Goal: Transaction & Acquisition: Share content

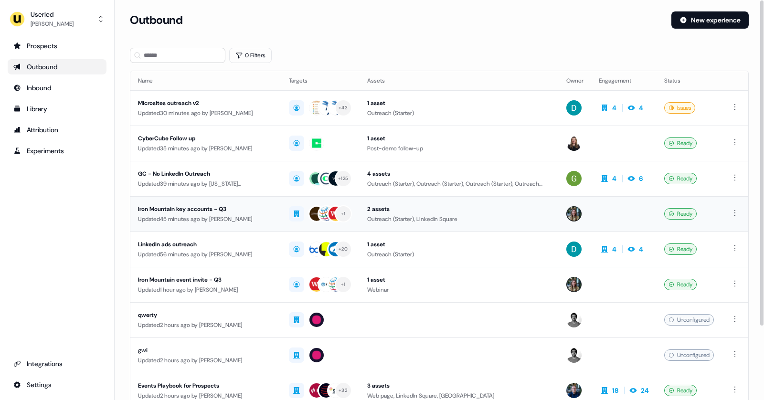
click at [251, 210] on div "Iron Mountain key accounts - Q3" at bounding box center [206, 209] width 136 height 10
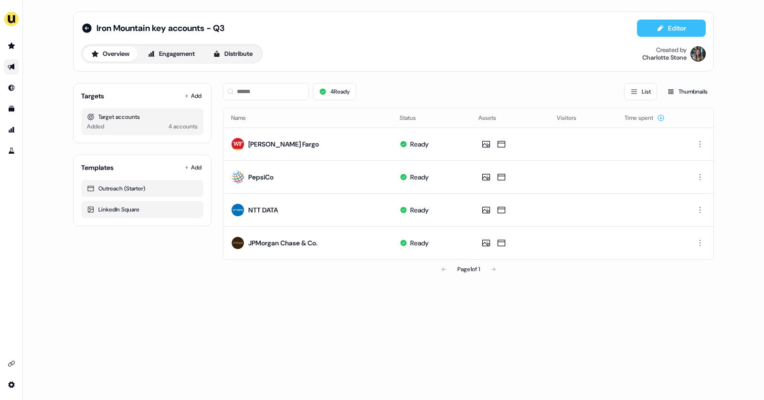
click at [656, 36] on button "Editor" at bounding box center [671, 28] width 69 height 17
click at [85, 27] on icon at bounding box center [87, 28] width 10 height 10
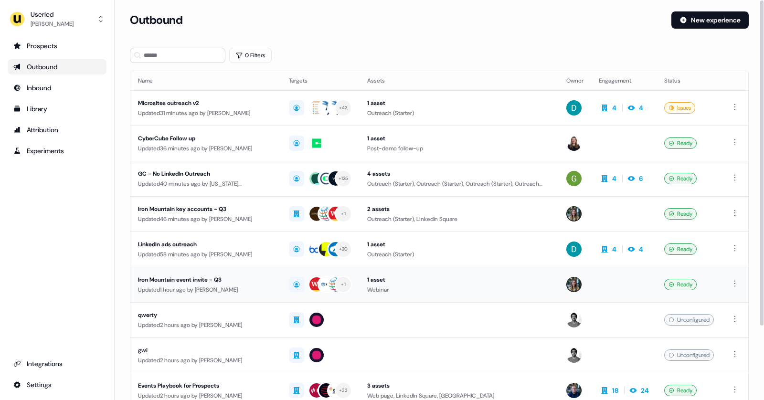
click at [247, 285] on div "Updated 1 hour ago by Charlotte Stone" at bounding box center [206, 290] width 136 height 10
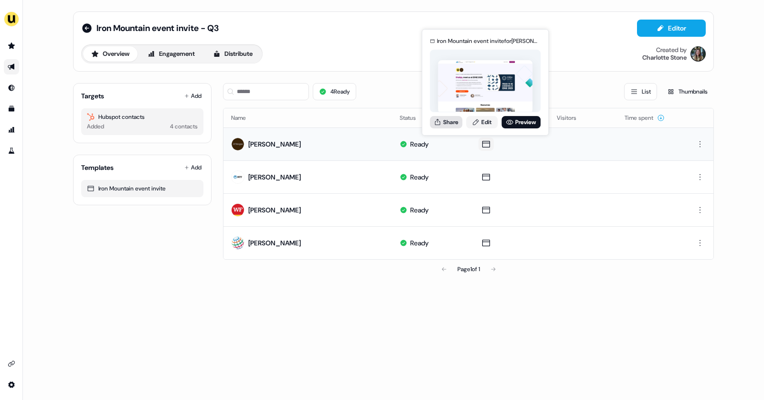
click at [460, 123] on button "Share" at bounding box center [446, 122] width 32 height 12
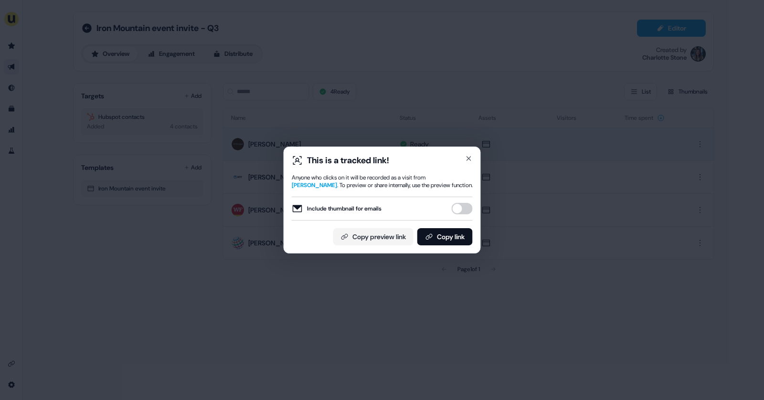
click at [457, 207] on button "Include thumbnail for emails" at bounding box center [462, 208] width 21 height 11
click at [449, 242] on button "Copy link" at bounding box center [444, 236] width 55 height 17
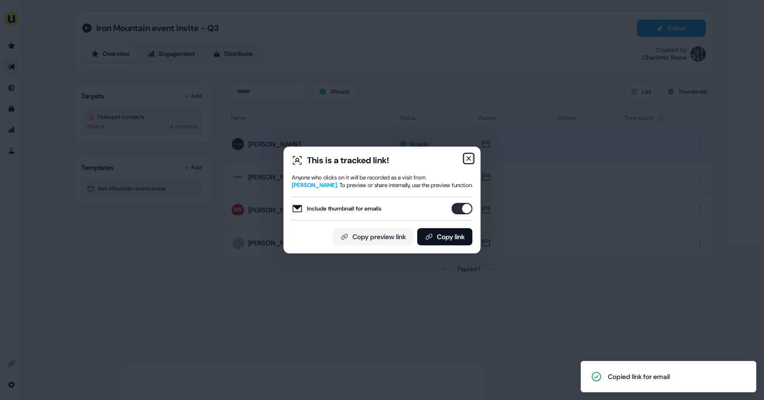
click at [470, 157] on icon "button" at bounding box center [469, 159] width 8 height 8
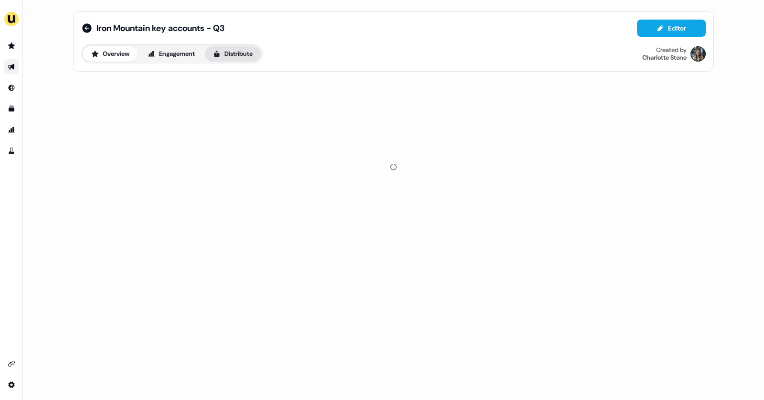
click at [236, 53] on button "Distribute" at bounding box center [233, 53] width 56 height 15
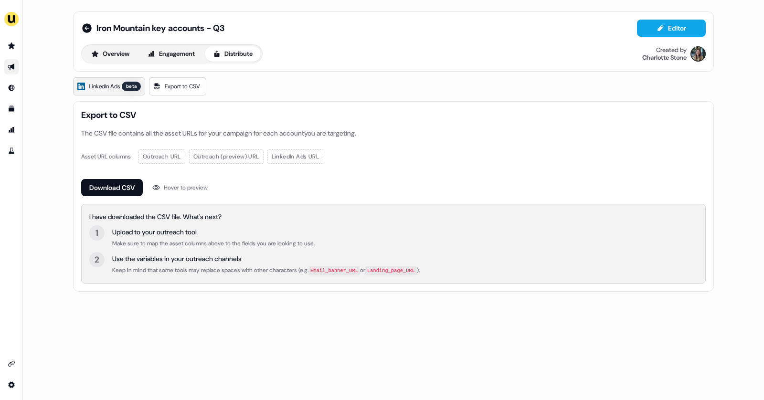
click at [109, 86] on span "LinkedIn Ads" at bounding box center [104, 87] width 31 height 10
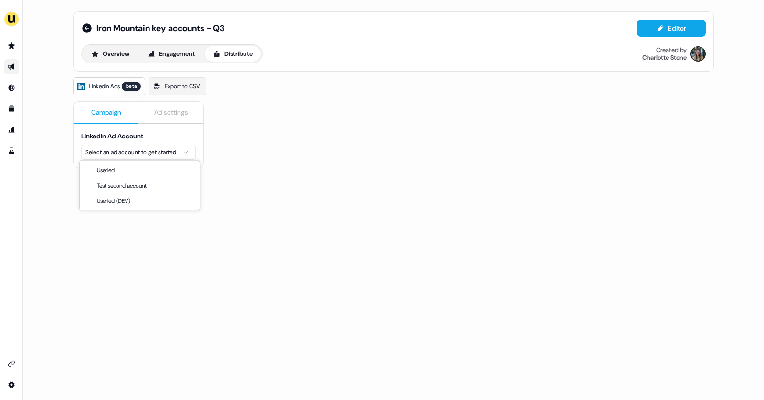
click at [138, 151] on html "For the best experience switch devices to a bigger screen. Go to [DOMAIN_NAME] …" at bounding box center [382, 200] width 764 height 400
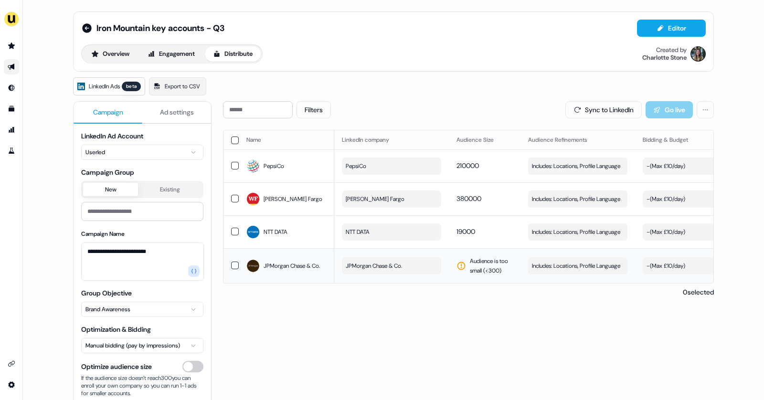
click at [409, 266] on button "JPMorgan Chase & Co." at bounding box center [391, 265] width 99 height 17
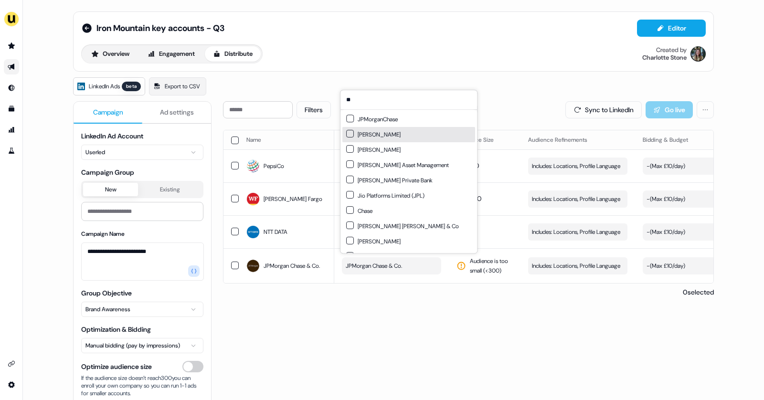
type input "**"
click at [368, 138] on div "[PERSON_NAME]" at bounding box center [373, 135] width 54 height 10
click at [367, 148] on div "[PERSON_NAME]" at bounding box center [373, 150] width 54 height 10
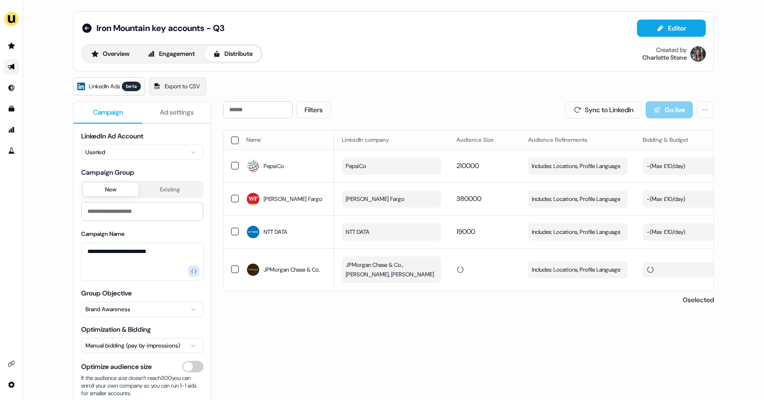
click at [444, 285] on div "Name LinkedIn company Audience Size Audience Refinements Bidding & Budget Last …" at bounding box center [468, 217] width 491 height 175
click at [384, 271] on span "JPMorgan Chase & Co., [PERSON_NAME], [PERSON_NAME]" at bounding box center [391, 269] width 90 height 19
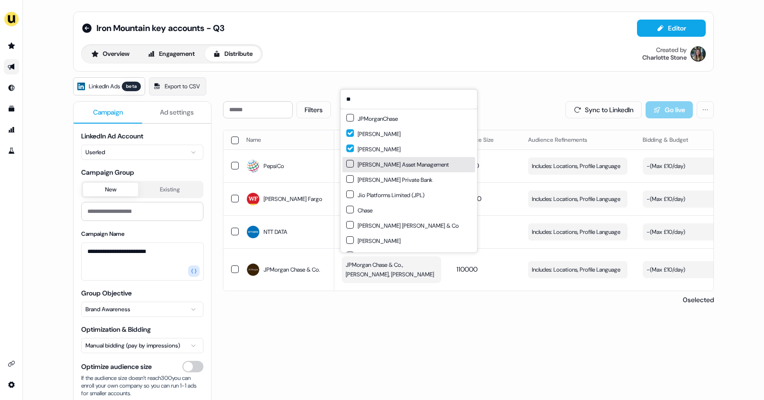
type input "**"
click at [350, 166] on button "Suggestions" at bounding box center [350, 164] width 8 height 8
click at [351, 184] on div "[PERSON_NAME] Private Bank" at bounding box center [408, 179] width 133 height 15
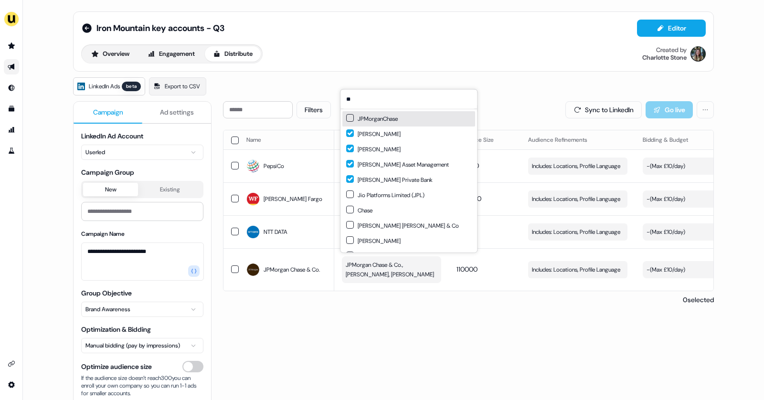
click at [351, 117] on button "Suggestions" at bounding box center [350, 118] width 8 height 8
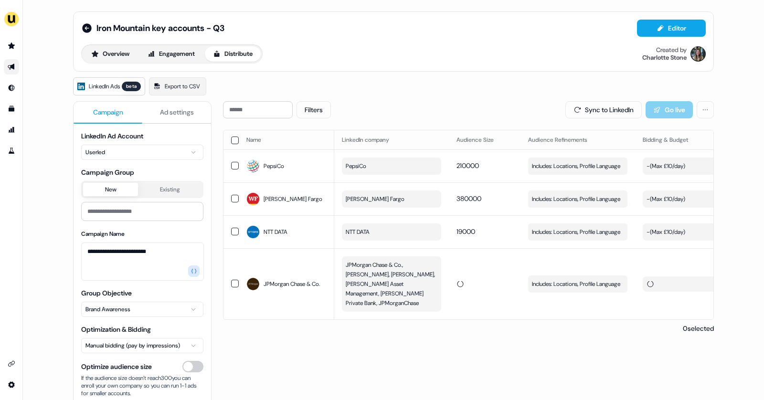
click at [408, 343] on div "Filters Sync to LinkedIn Go live Name LinkedIn company Audience Size Audience R…" at bounding box center [468, 292] width 491 height 383
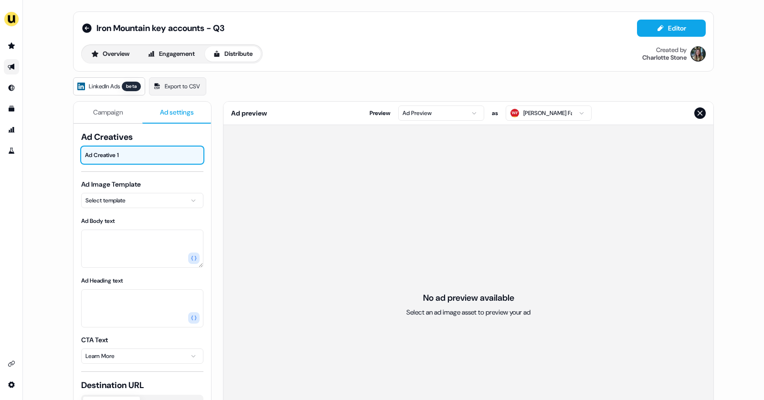
click at [167, 110] on span "Ad settings" at bounding box center [177, 112] width 34 height 10
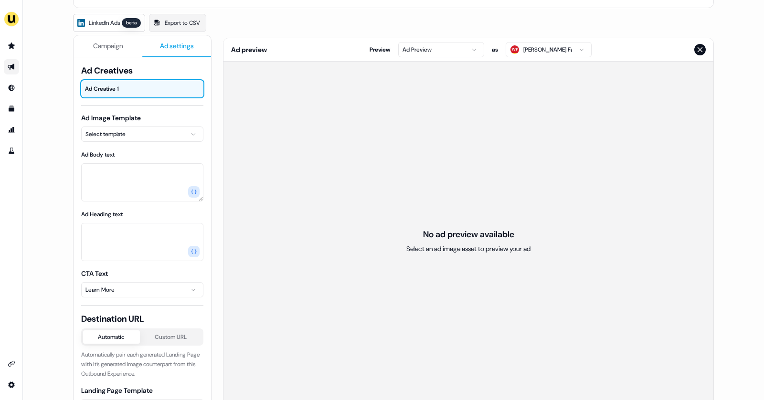
scroll to position [95, 0]
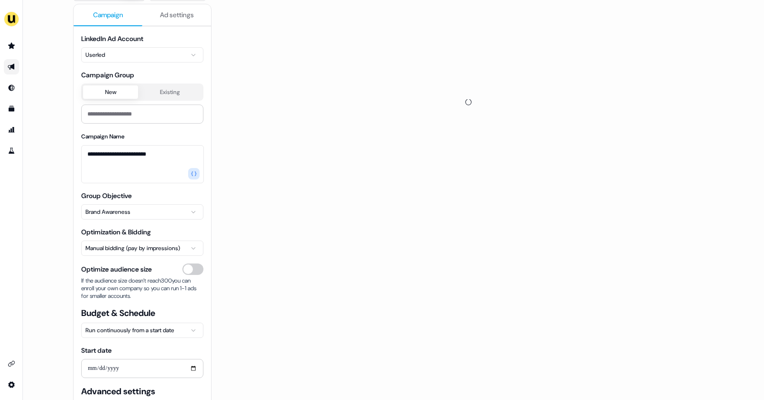
click at [107, 11] on span "Campaign" at bounding box center [108, 15] width 30 height 10
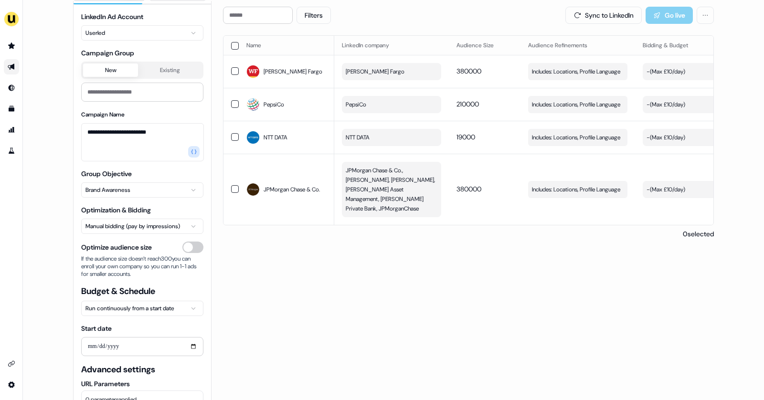
scroll to position [25, 0]
click at [145, 183] on html "**********" at bounding box center [382, 200] width 764 height 400
click at [48, 160] on html "**********" at bounding box center [382, 200] width 764 height 400
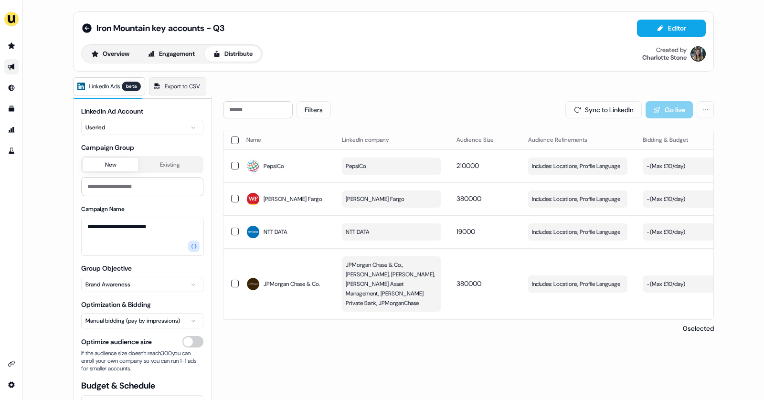
scroll to position [0, 0]
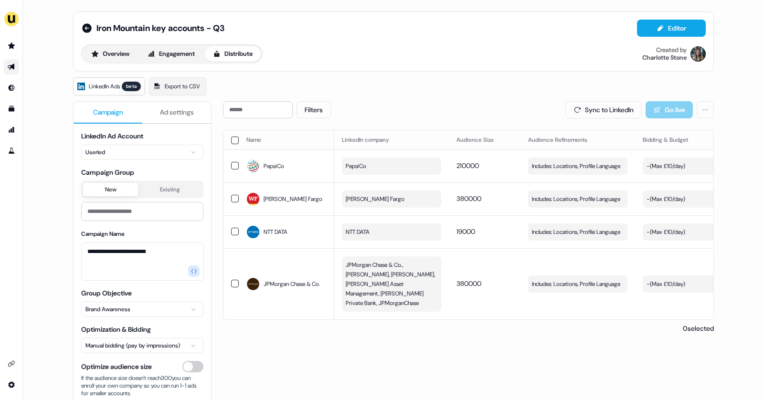
click at [165, 109] on span "Ad settings" at bounding box center [177, 112] width 34 height 10
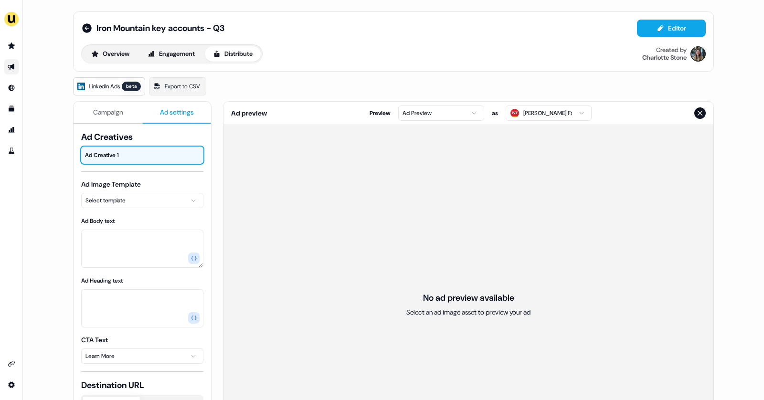
click at [150, 199] on html "For the best experience switch devices to a bigger screen. Go to [DOMAIN_NAME] …" at bounding box center [382, 200] width 764 height 400
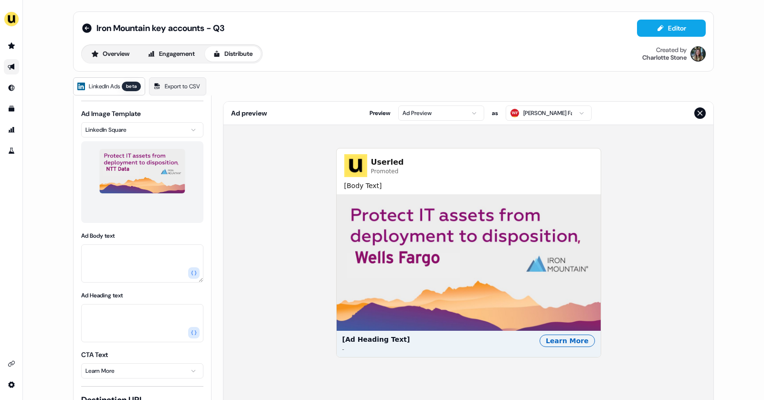
scroll to position [88, 0]
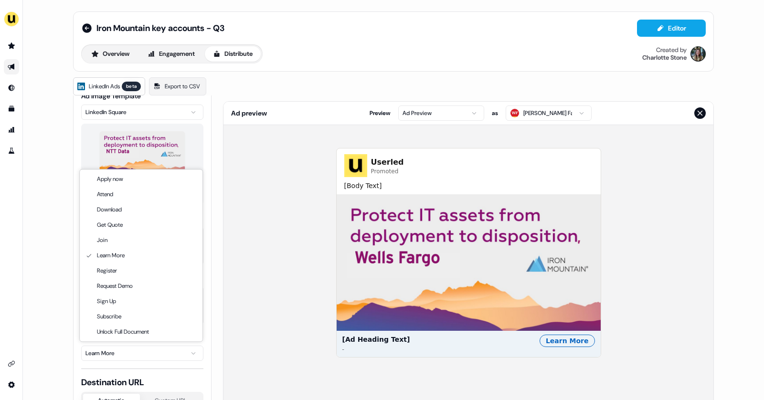
click at [148, 353] on html "For the best experience switch devices to a bigger screen. Go to [DOMAIN_NAME] …" at bounding box center [382, 200] width 764 height 400
click at [21, 273] on html "For the best experience switch devices to a bigger screen. Go to [DOMAIN_NAME] …" at bounding box center [382, 200] width 764 height 400
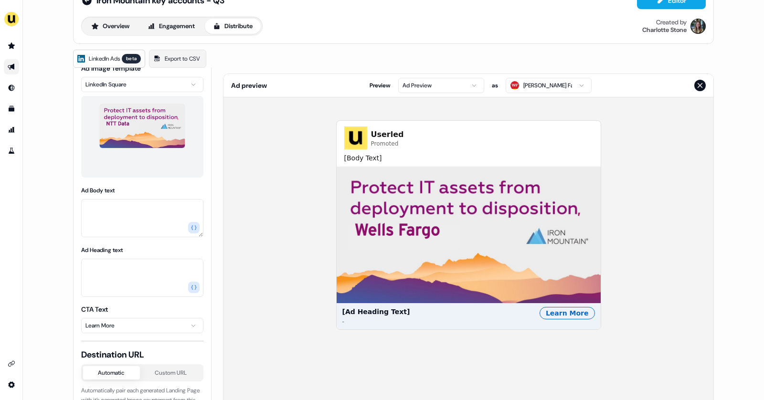
scroll to position [95, 0]
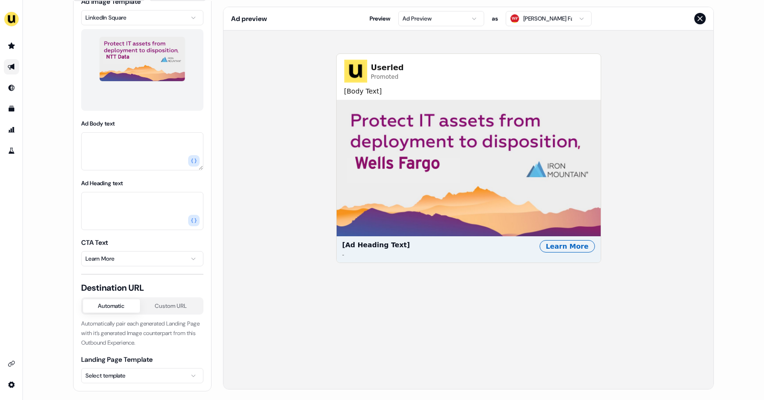
click at [112, 371] on html "For the best experience switch devices to a bigger screen. Go to [DOMAIN_NAME] …" at bounding box center [382, 200] width 764 height 400
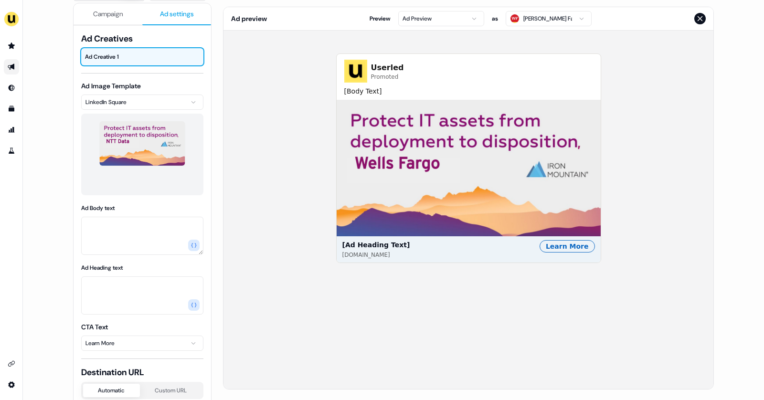
scroll to position [0, 0]
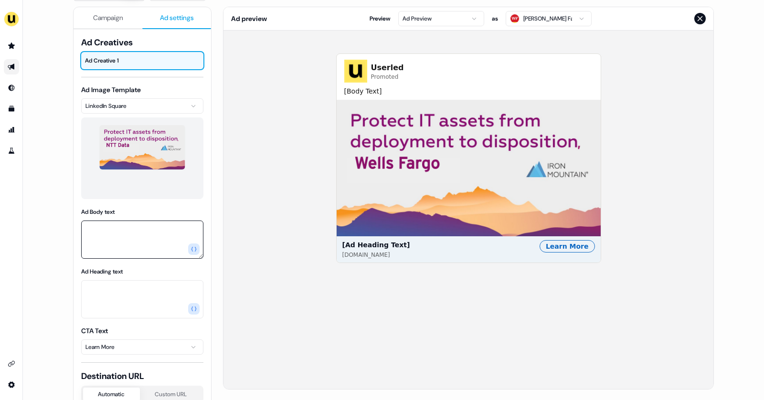
click at [107, 235] on textarea "Ad Body text" at bounding box center [142, 240] width 122 height 38
type textarea "**********"
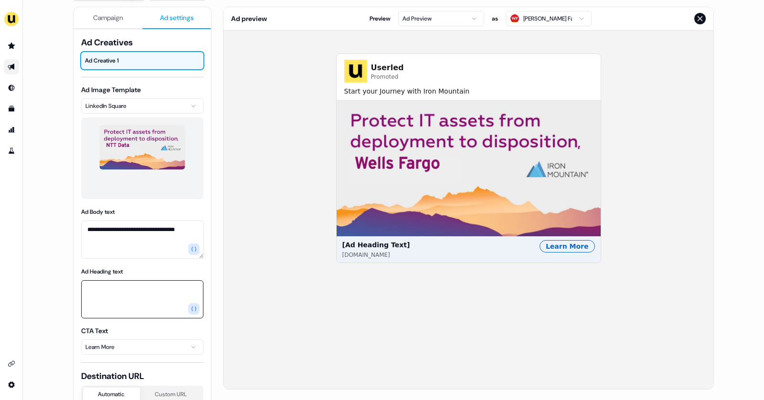
click at [123, 292] on textarea "Ad Heading text" at bounding box center [142, 299] width 122 height 38
click at [196, 309] on button "button" at bounding box center [193, 308] width 11 height 11
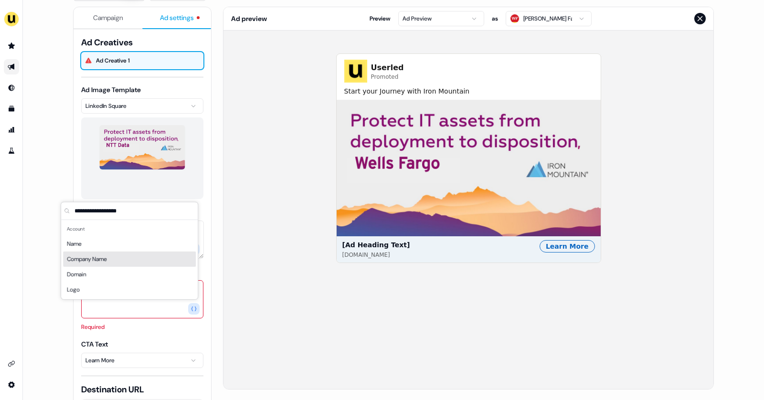
click at [97, 255] on span "Company Name" at bounding box center [87, 260] width 40 height 10
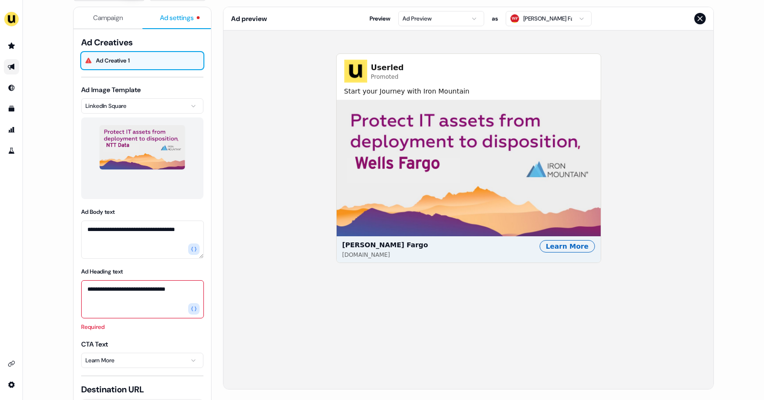
click at [184, 285] on textarea "**********" at bounding box center [142, 299] width 123 height 38
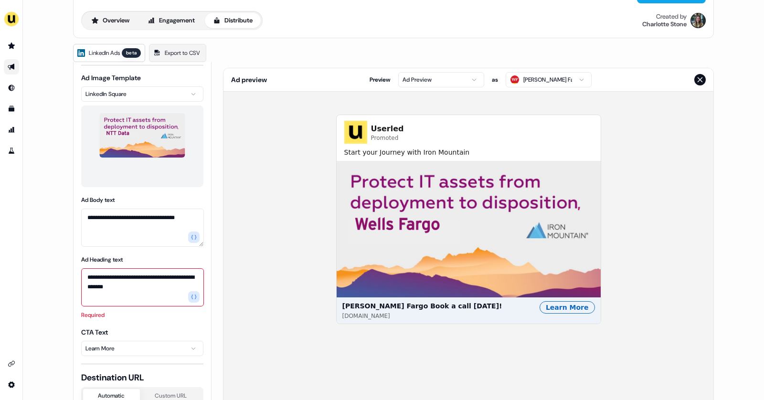
scroll to position [74, 0]
type textarea "**********"
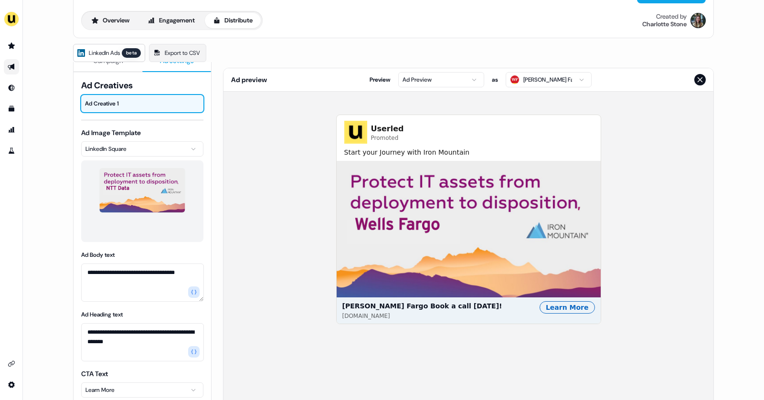
scroll to position [18, 0]
click at [448, 72] on html "**********" at bounding box center [382, 200] width 764 height 400
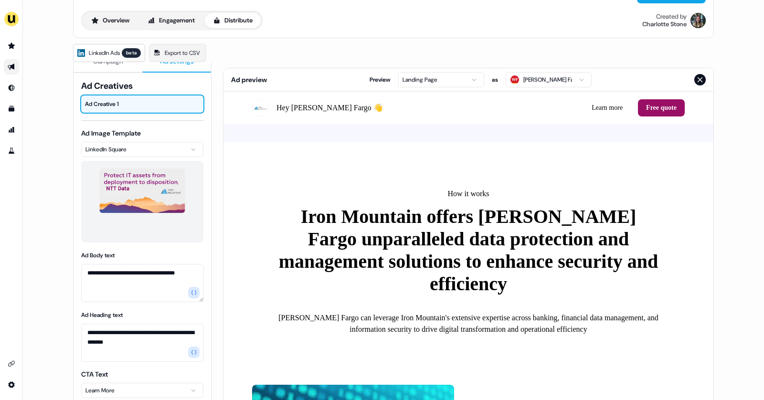
scroll to position [794, 0]
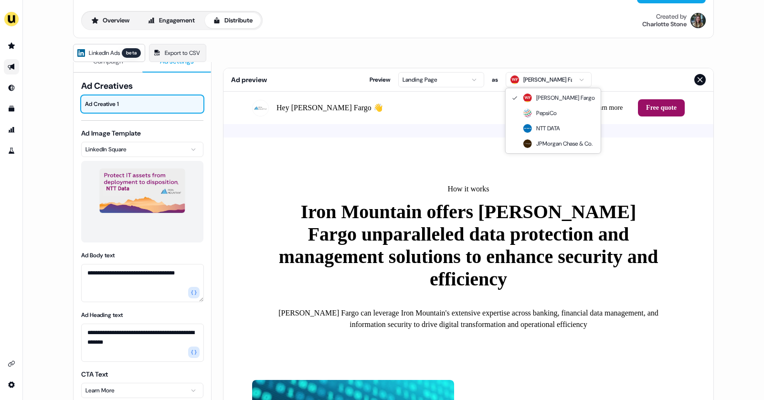
click at [522, 80] on html "**********" at bounding box center [382, 200] width 764 height 400
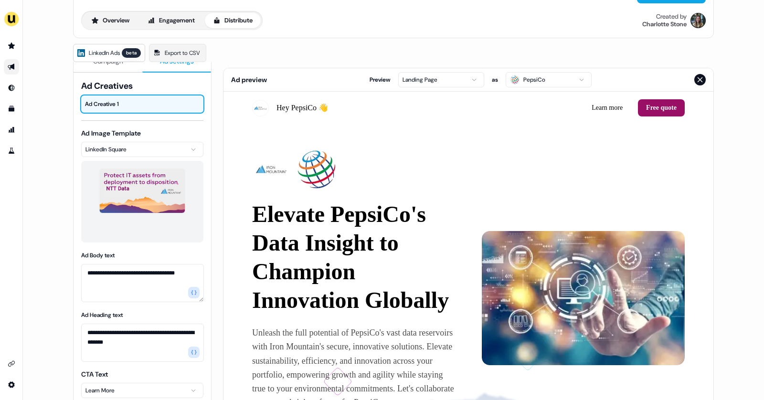
scroll to position [0, 0]
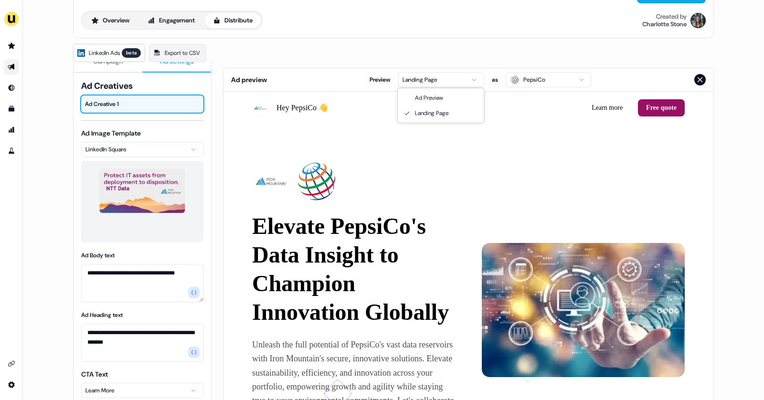
click at [474, 77] on html "**********" at bounding box center [382, 200] width 764 height 400
